Goal: Task Accomplishment & Management: Complete application form

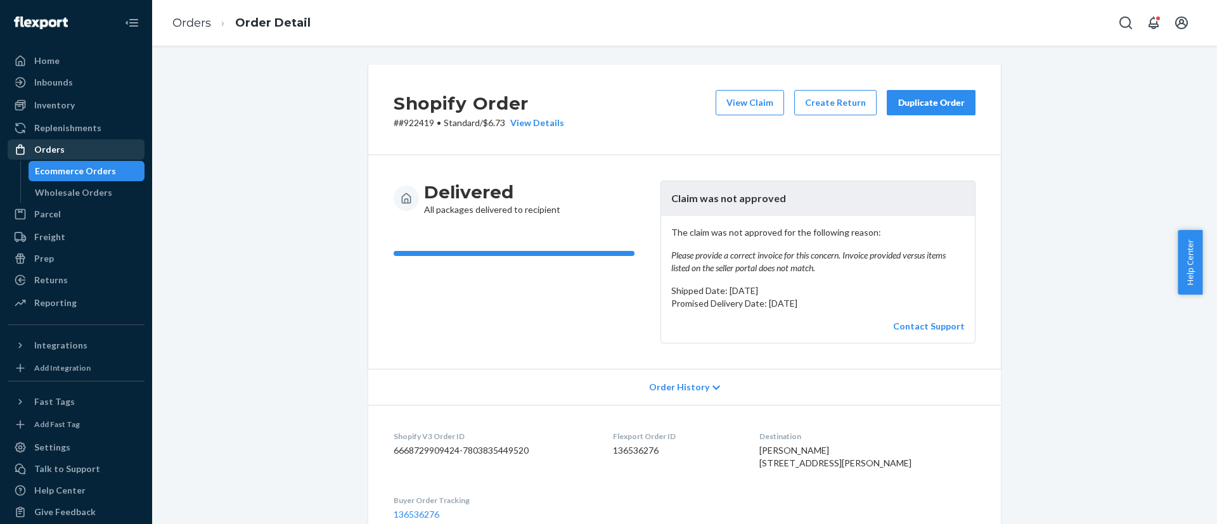
click at [98, 149] on div "Orders" at bounding box center [76, 150] width 134 height 18
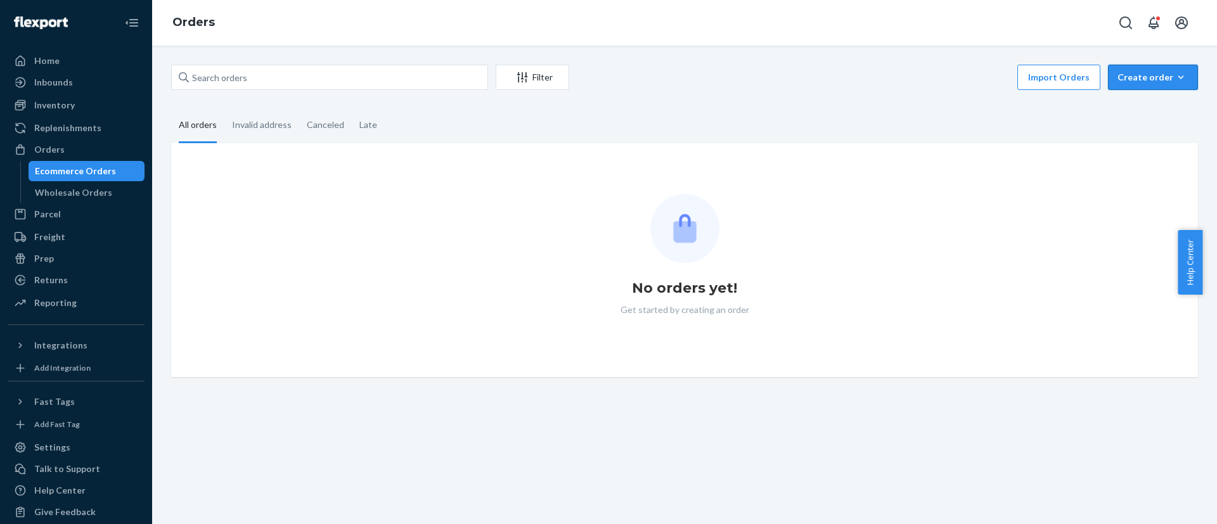
click at [1141, 80] on div "Create order" at bounding box center [1152, 77] width 71 height 13
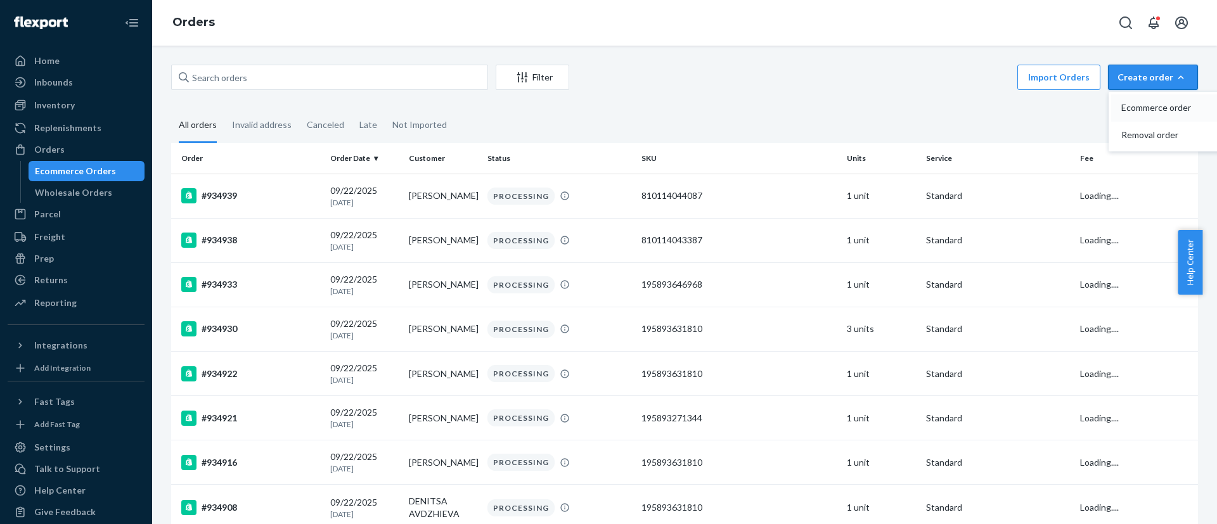
click at [1121, 112] on span "Ecommerce order" at bounding box center [1160, 107] width 79 height 9
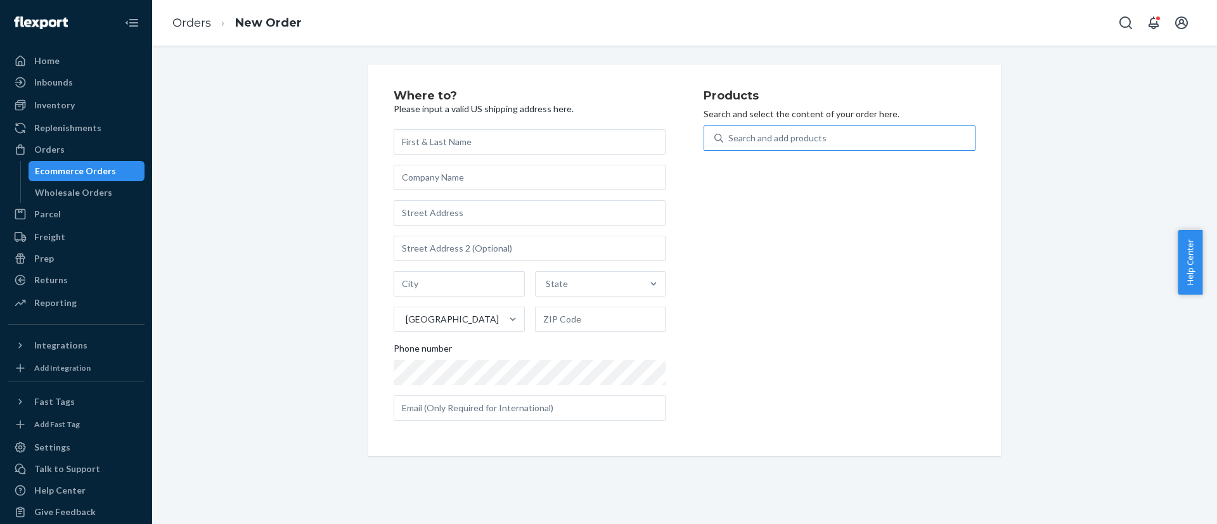
click at [944, 144] on div "Search and add products" at bounding box center [849, 138] width 252 height 23
click at [729, 144] on input "Search and add products" at bounding box center [728, 138] width 1 height 13
paste input "Magic padded sticky bra."
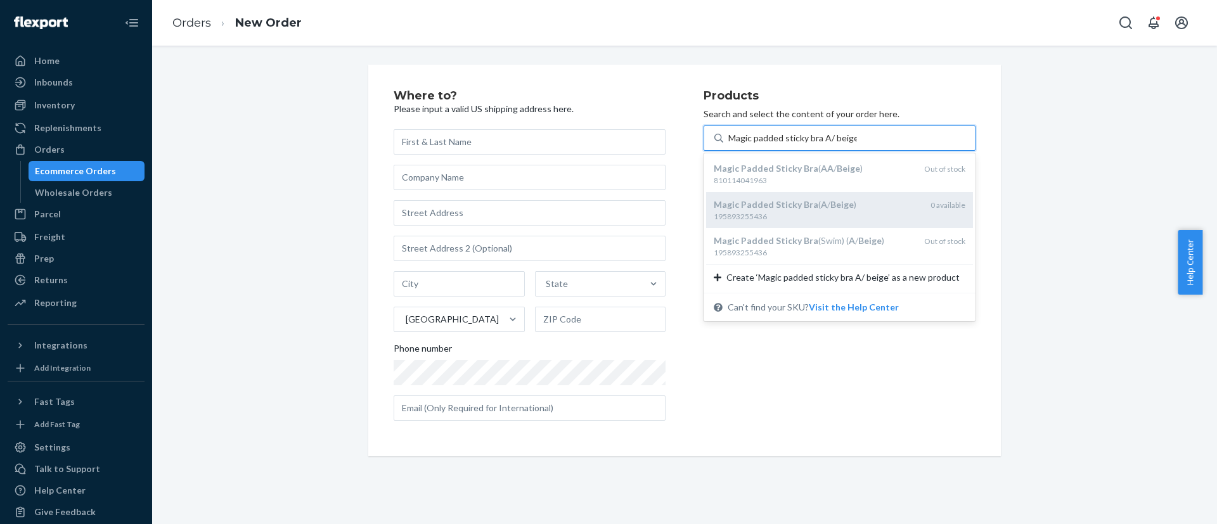
click at [753, 222] on div "Magic Padded Sticky Bra ( A / Beige ) 195893255436 0 available" at bounding box center [839, 210] width 267 height 36
click at [753, 144] on input "Magic padded sticky bra A/ beige" at bounding box center [792, 138] width 129 height 13
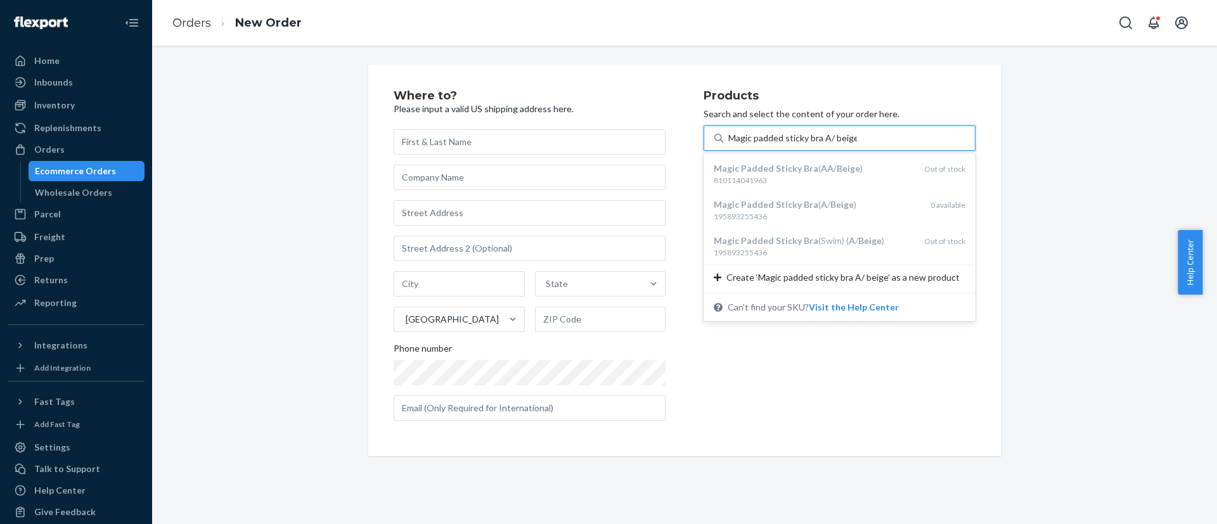
drag, startPoint x: 771, startPoint y: 217, endPoint x: 565, endPoint y: 11, distance: 291.7
click at [729, 212] on div "195893255436" at bounding box center [816, 216] width 207 height 11
click at [729, 144] on input "Magic padded sticky bra A/ beige" at bounding box center [792, 138] width 129 height 13
type input "Magic padded sticky bra A/ beige"
